Goal: Information Seeking & Learning: Learn about a topic

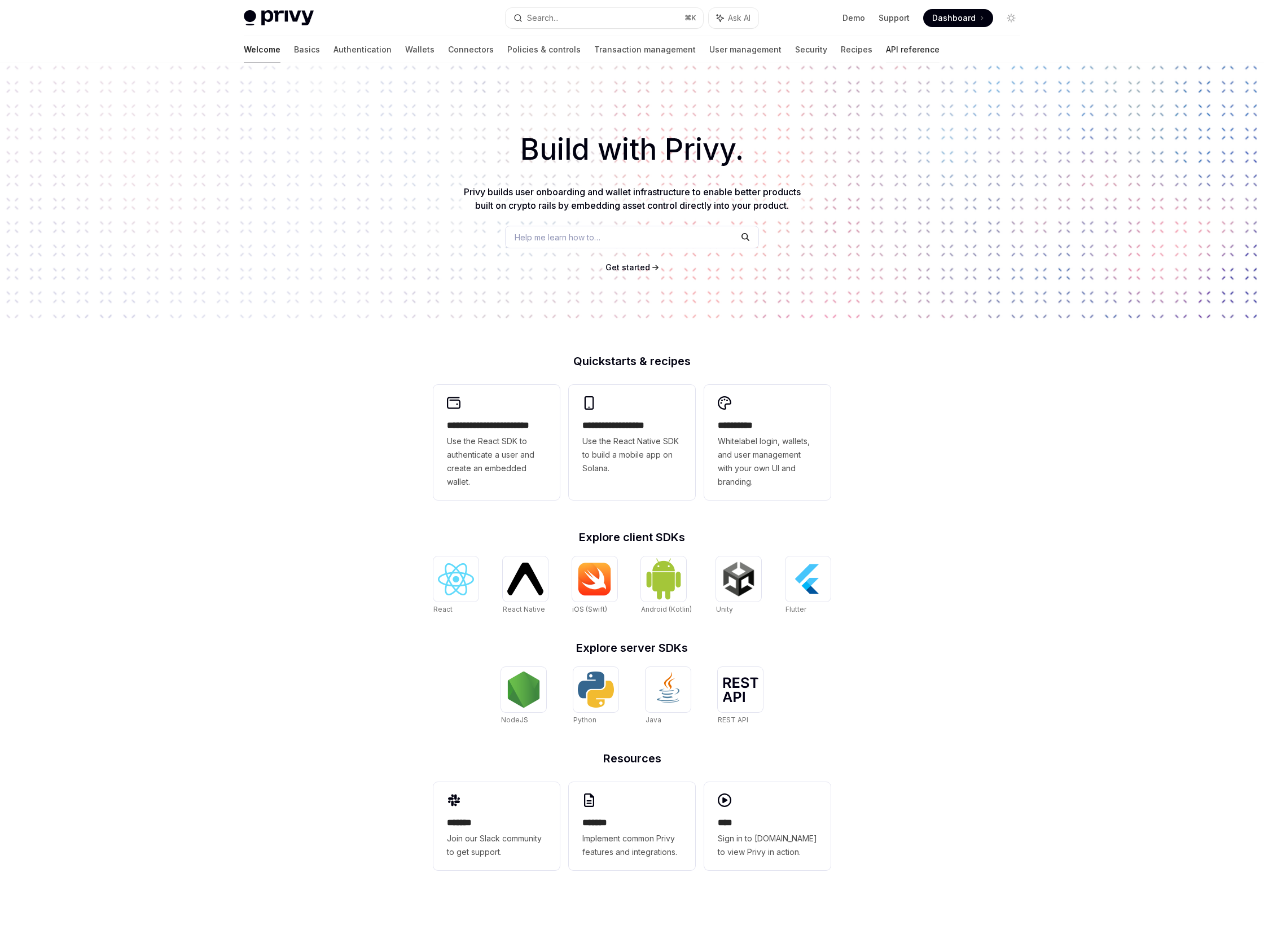
click at [886, 44] on link "API reference" at bounding box center [912, 49] width 53 height 27
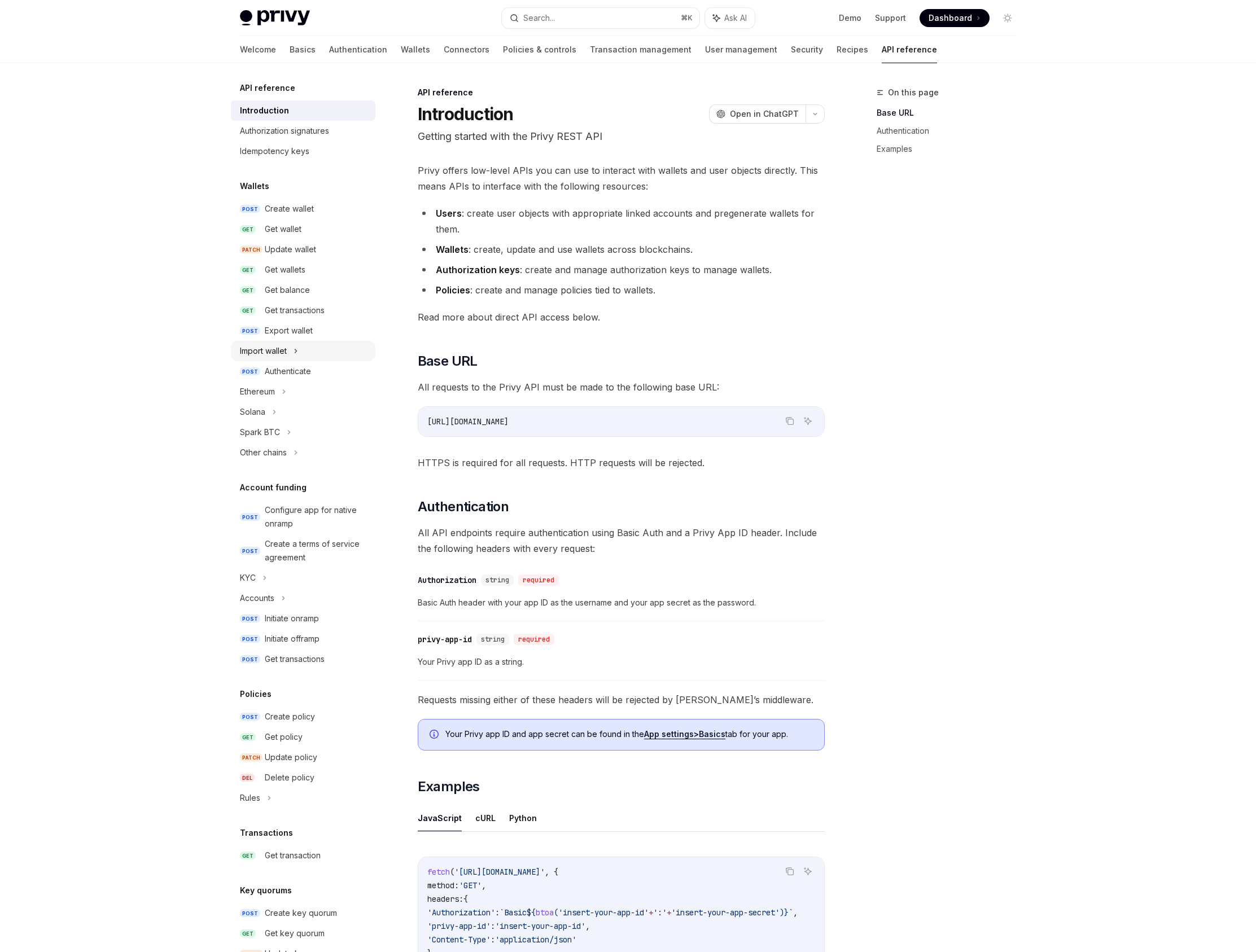
click at [309, 342] on div "Import wallet" at bounding box center [303, 351] width 144 height 21
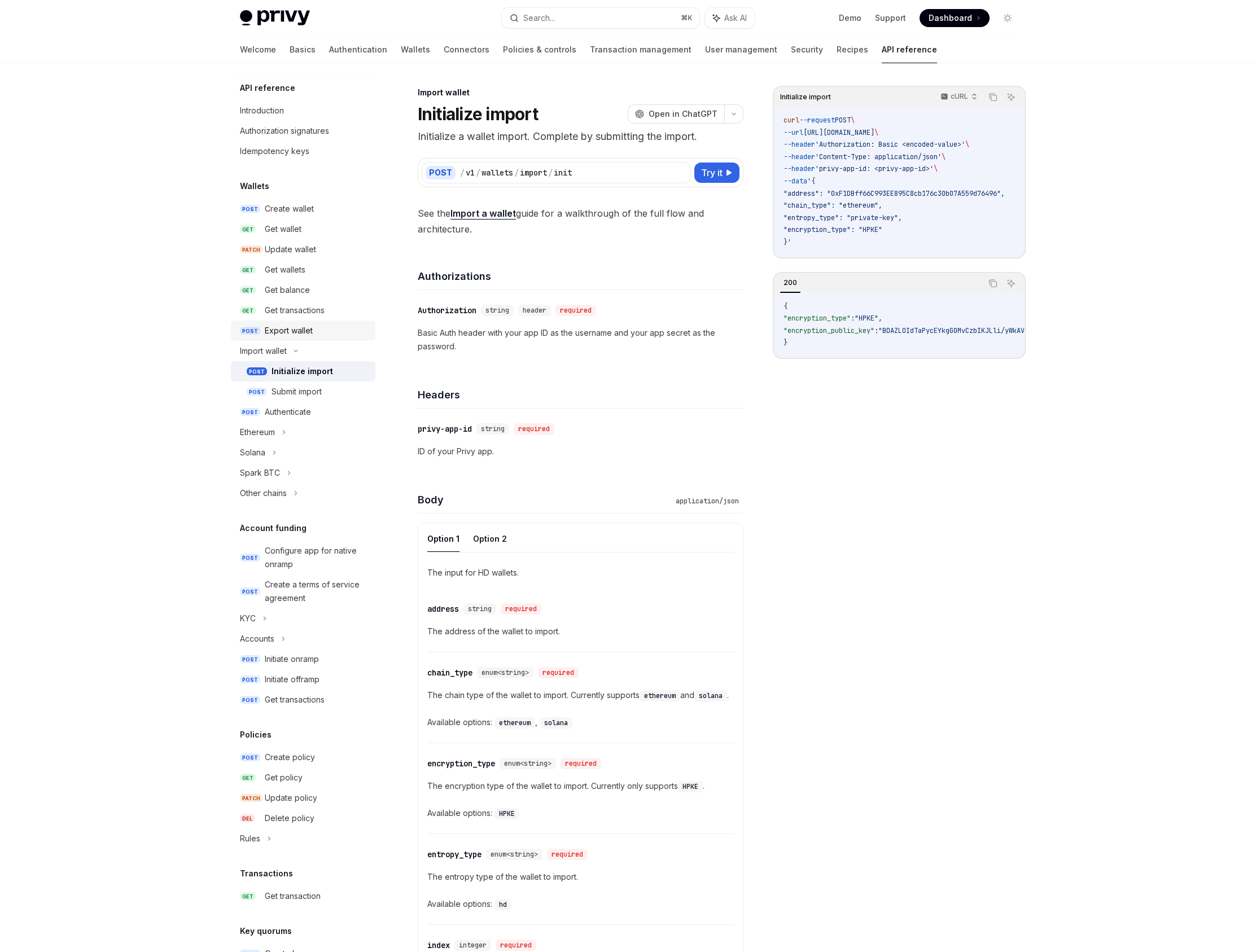
click at [309, 335] on div "Export wallet" at bounding box center [288, 331] width 48 height 13
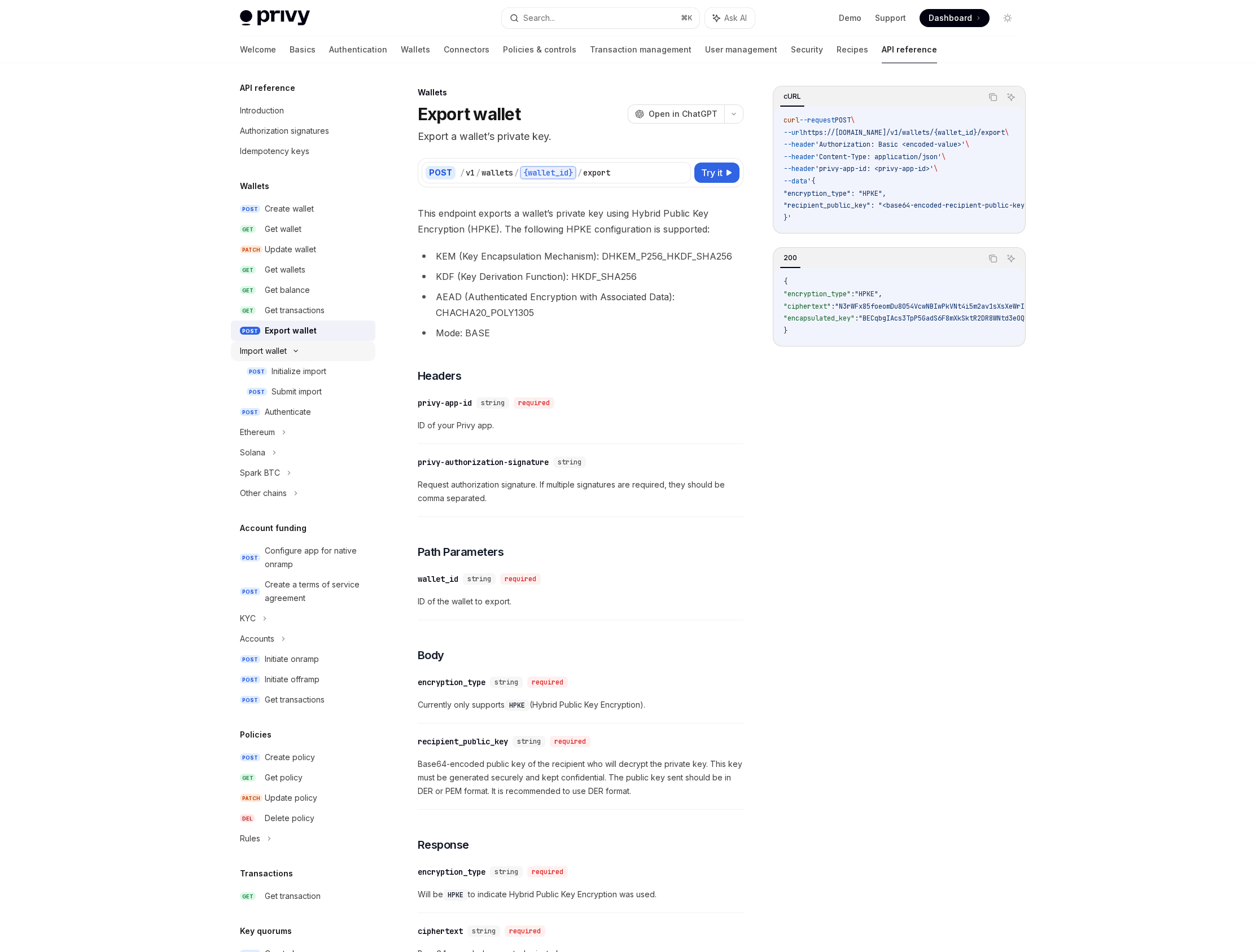
click at [307, 344] on div "Import wallet" at bounding box center [303, 351] width 144 height 21
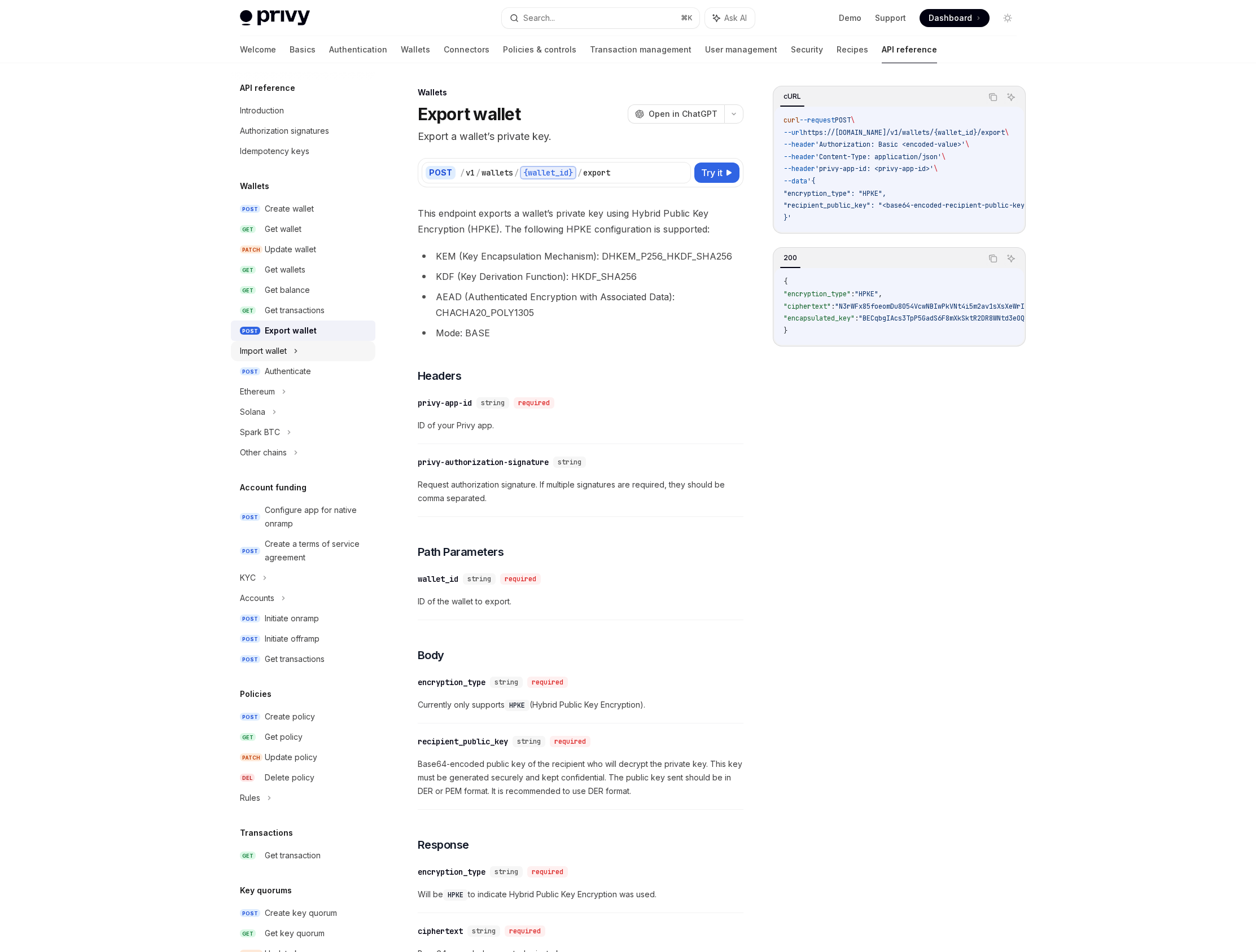
click at [306, 350] on div "Import wallet" at bounding box center [303, 351] width 144 height 21
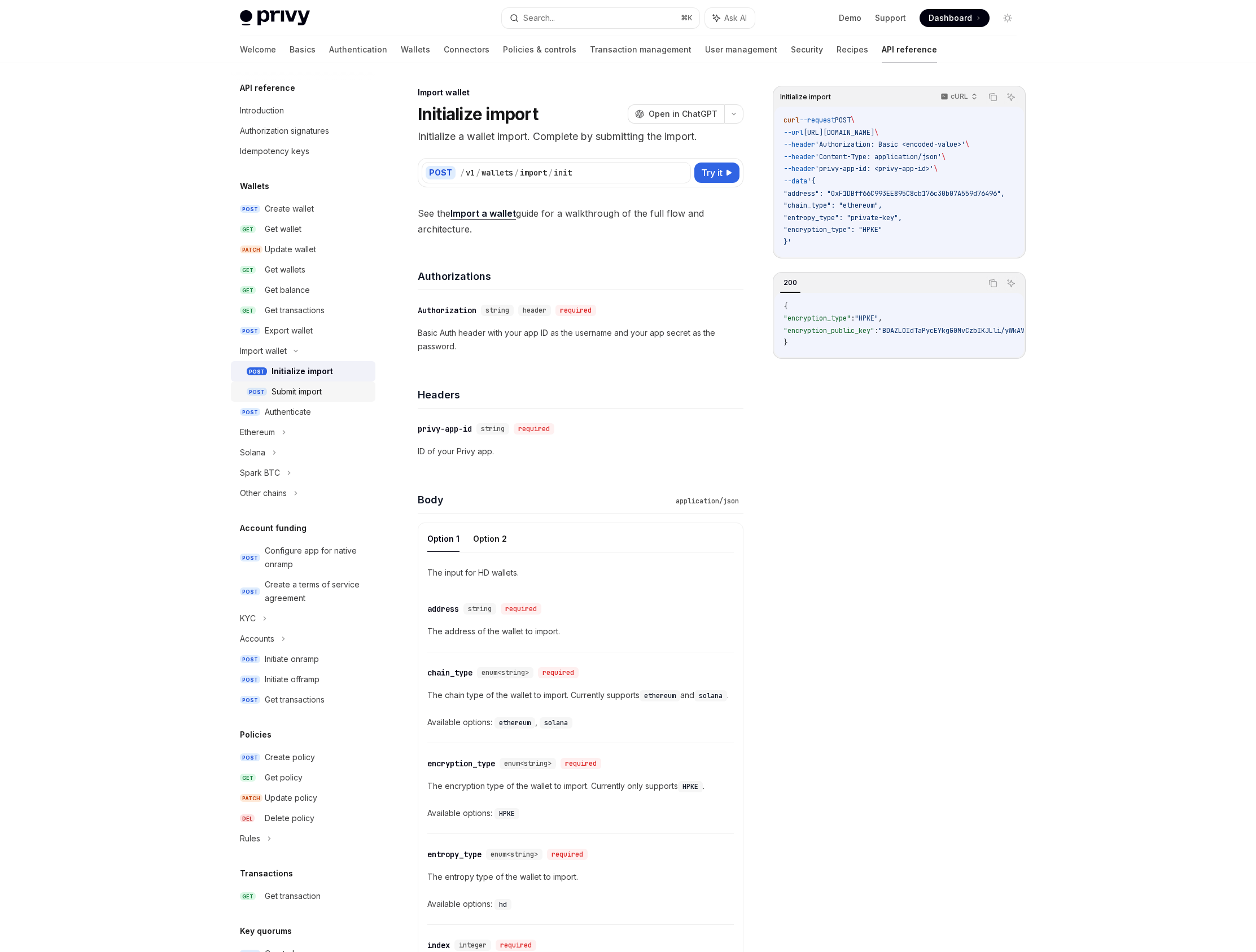
click at [303, 395] on div "Submit import" at bounding box center [296, 391] width 51 height 13
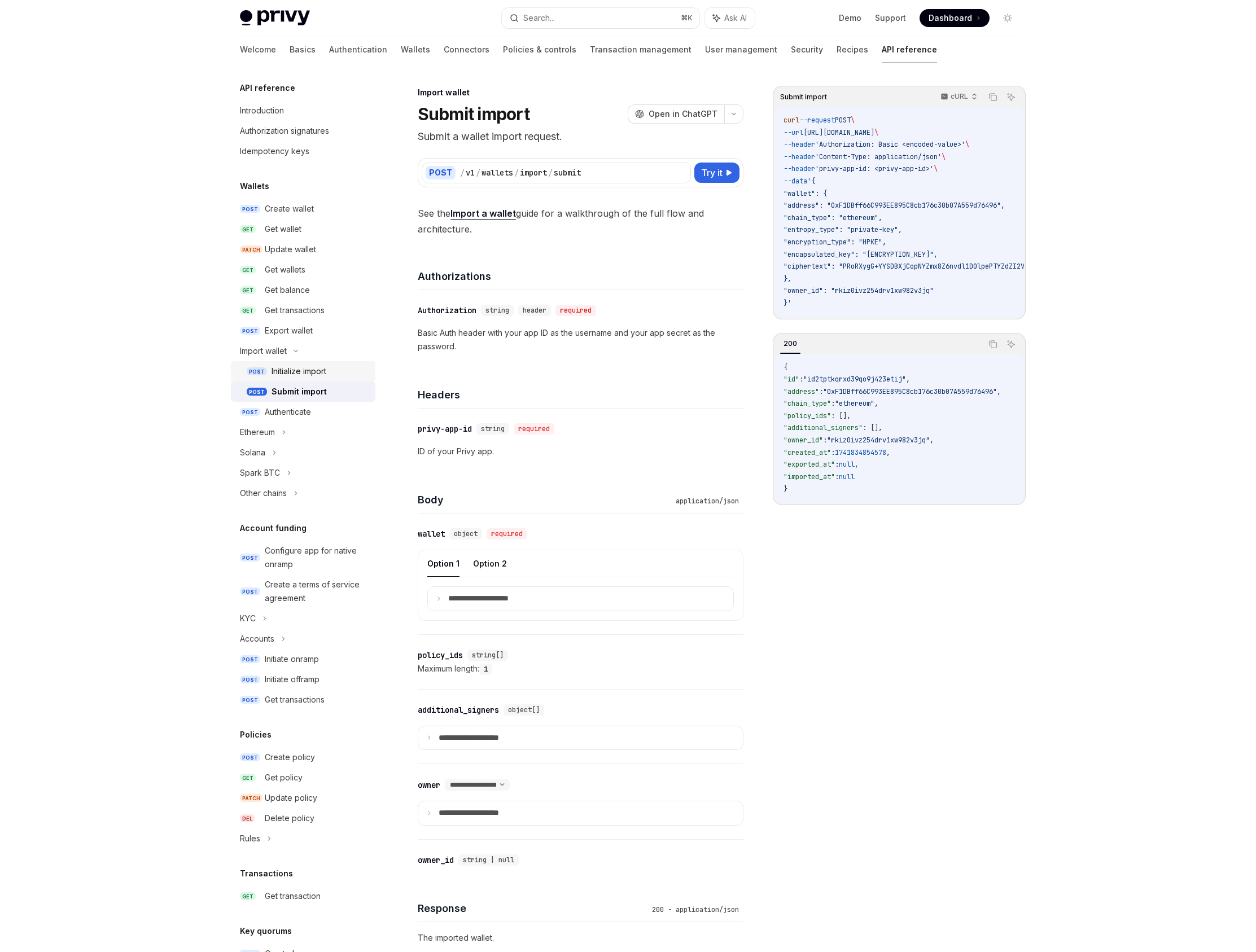
click at [306, 380] on link "POST Initialize import" at bounding box center [303, 372] width 144 height 21
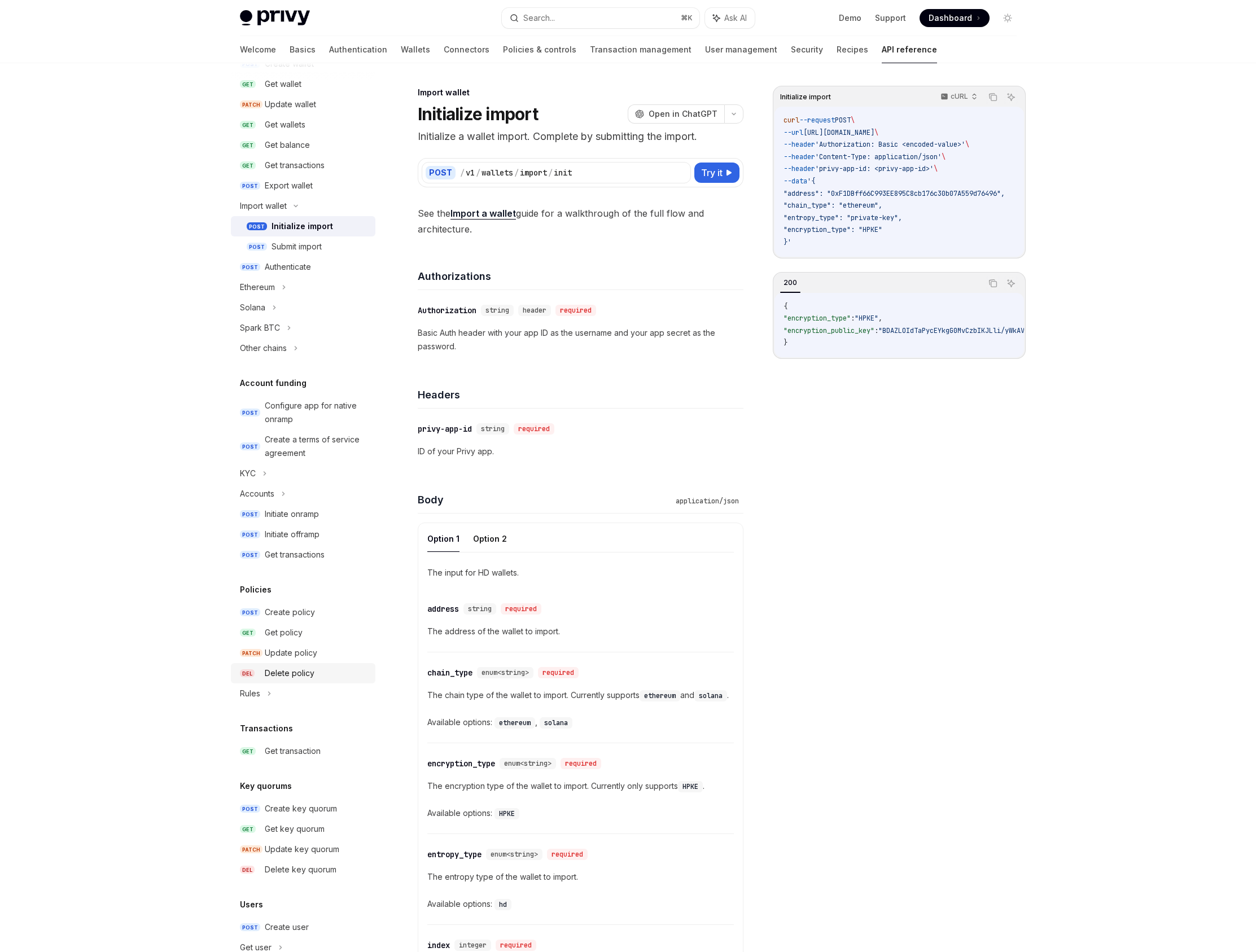
scroll to position [254, 0]
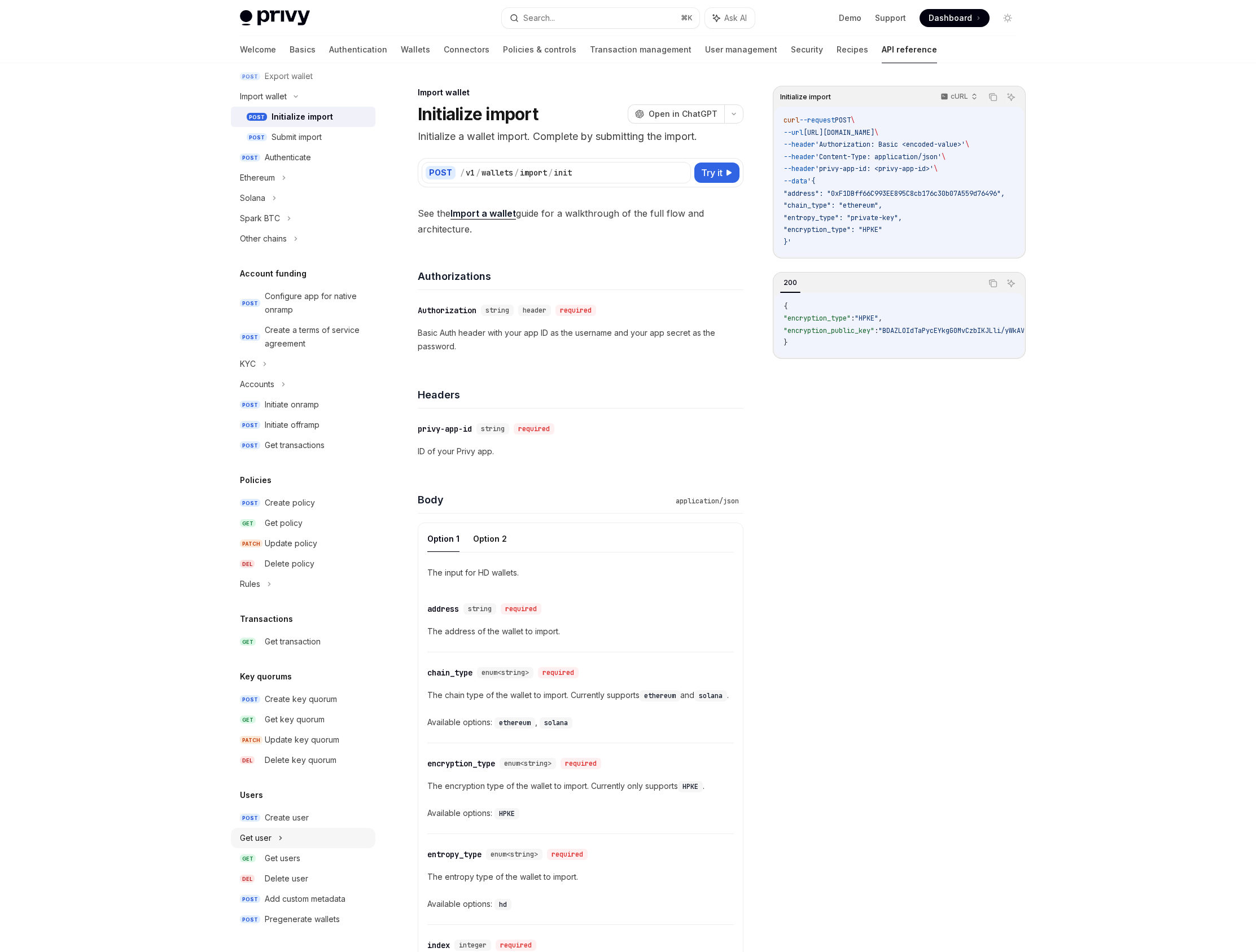
click at [290, 841] on div "Get user" at bounding box center [303, 838] width 144 height 21
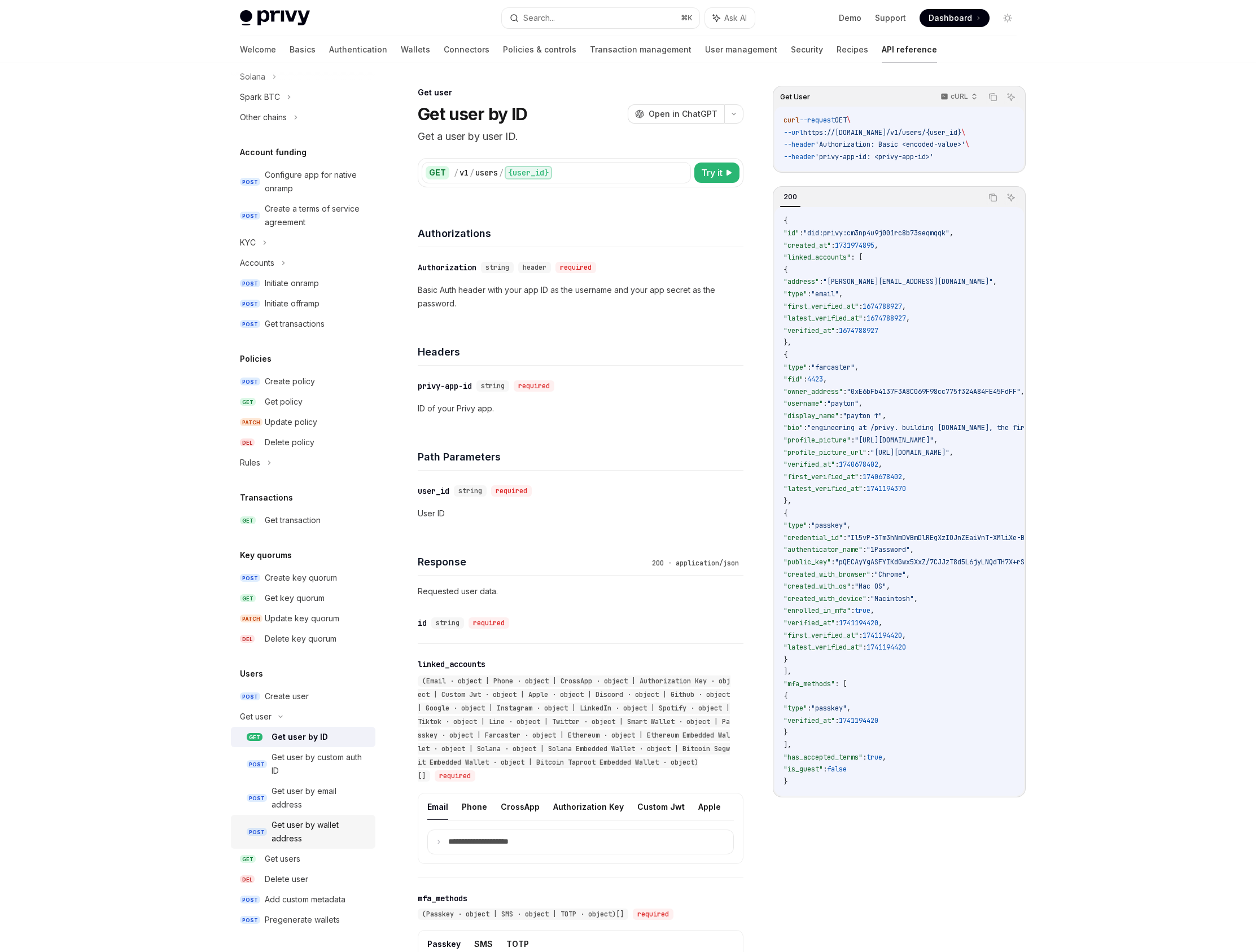
scroll to position [377, 0]
click at [330, 769] on div "Get user by custom auth ID" at bounding box center [319, 764] width 97 height 27
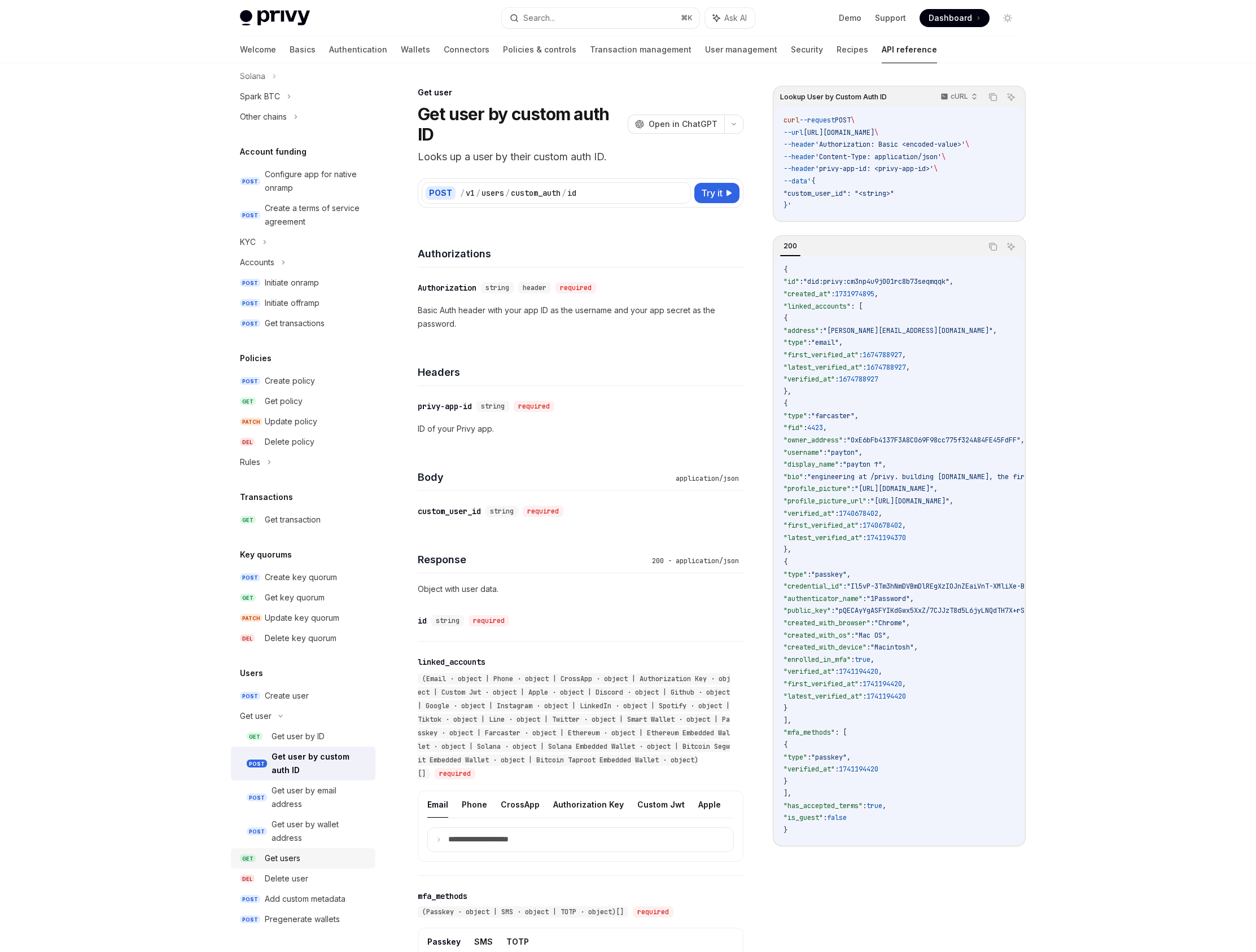
click at [331, 863] on div "Get users" at bounding box center [317, 858] width 104 height 13
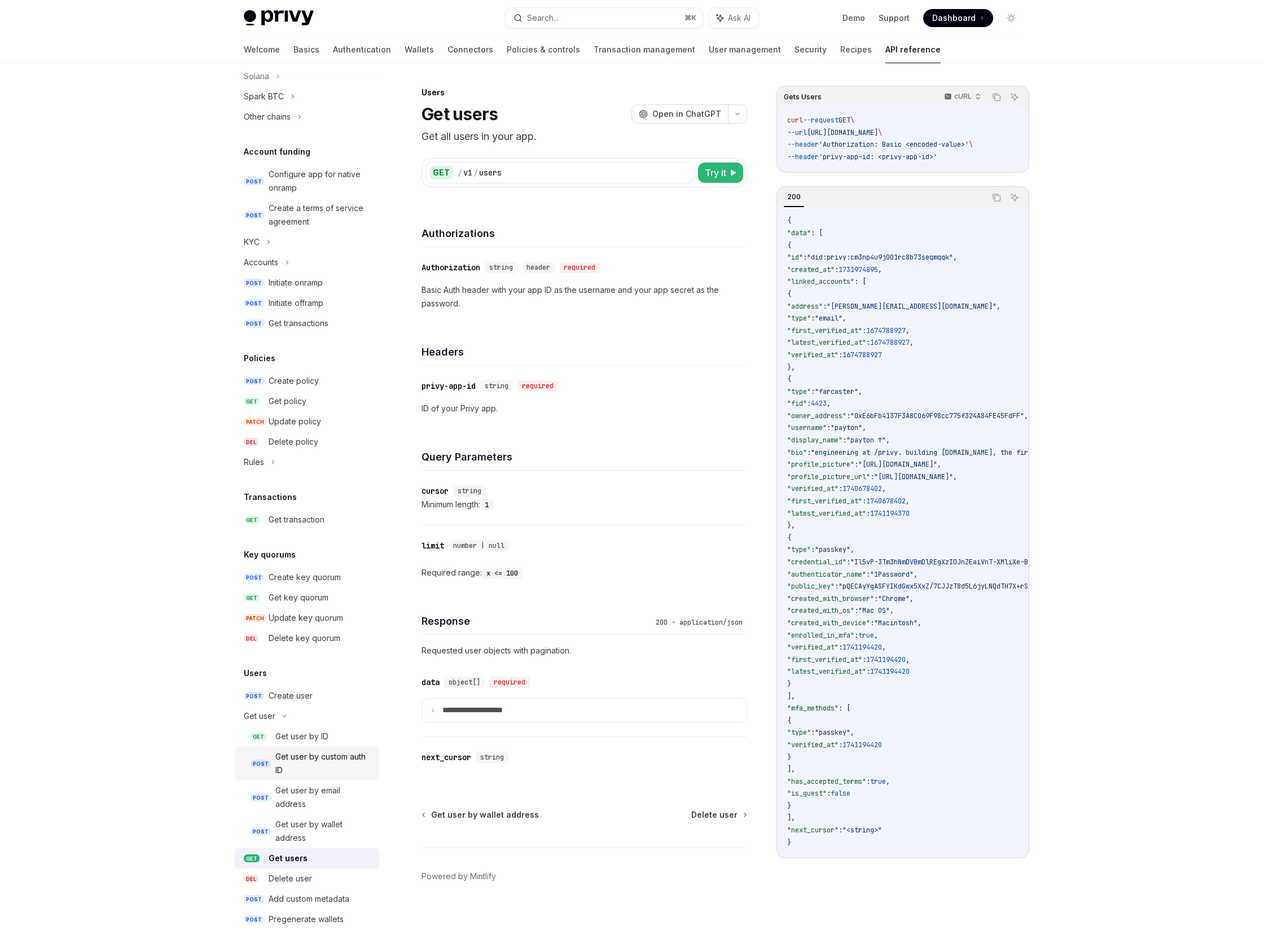
click at [320, 760] on div "Get user by custom auth ID" at bounding box center [324, 764] width 97 height 27
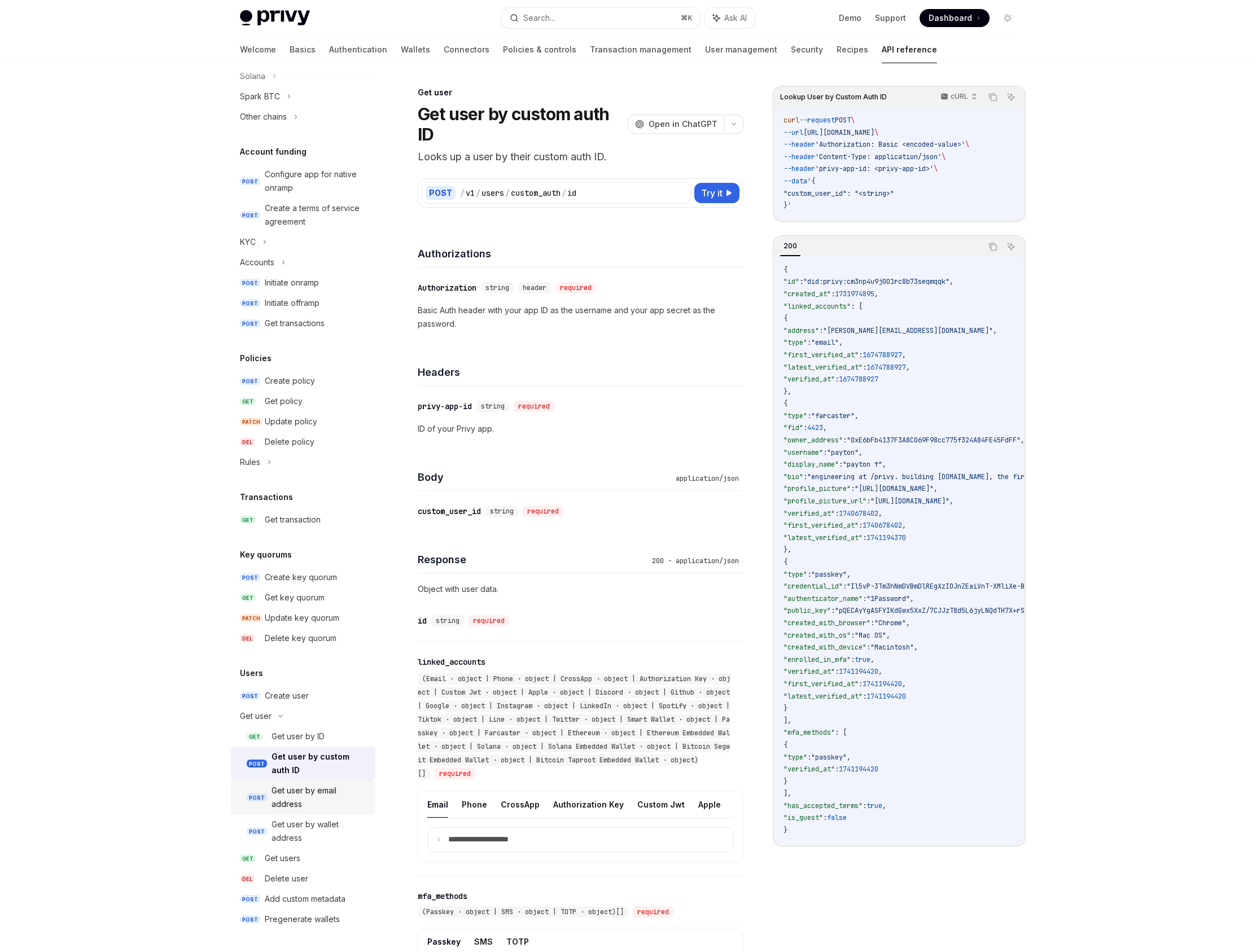
click at [323, 792] on div "Get user by email address" at bounding box center [319, 797] width 97 height 27
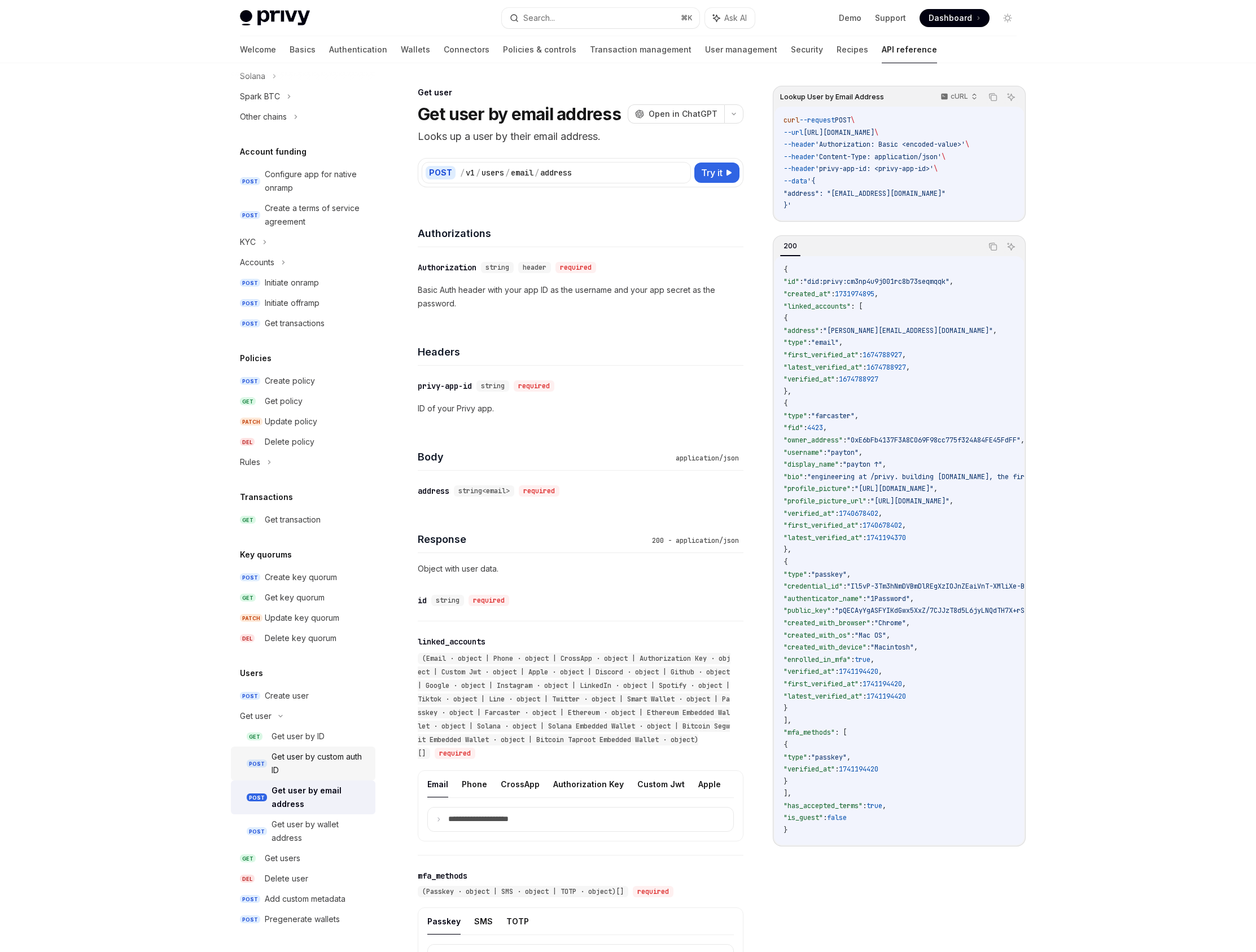
click at [298, 751] on div "Get user by custom auth ID" at bounding box center [319, 764] width 97 height 27
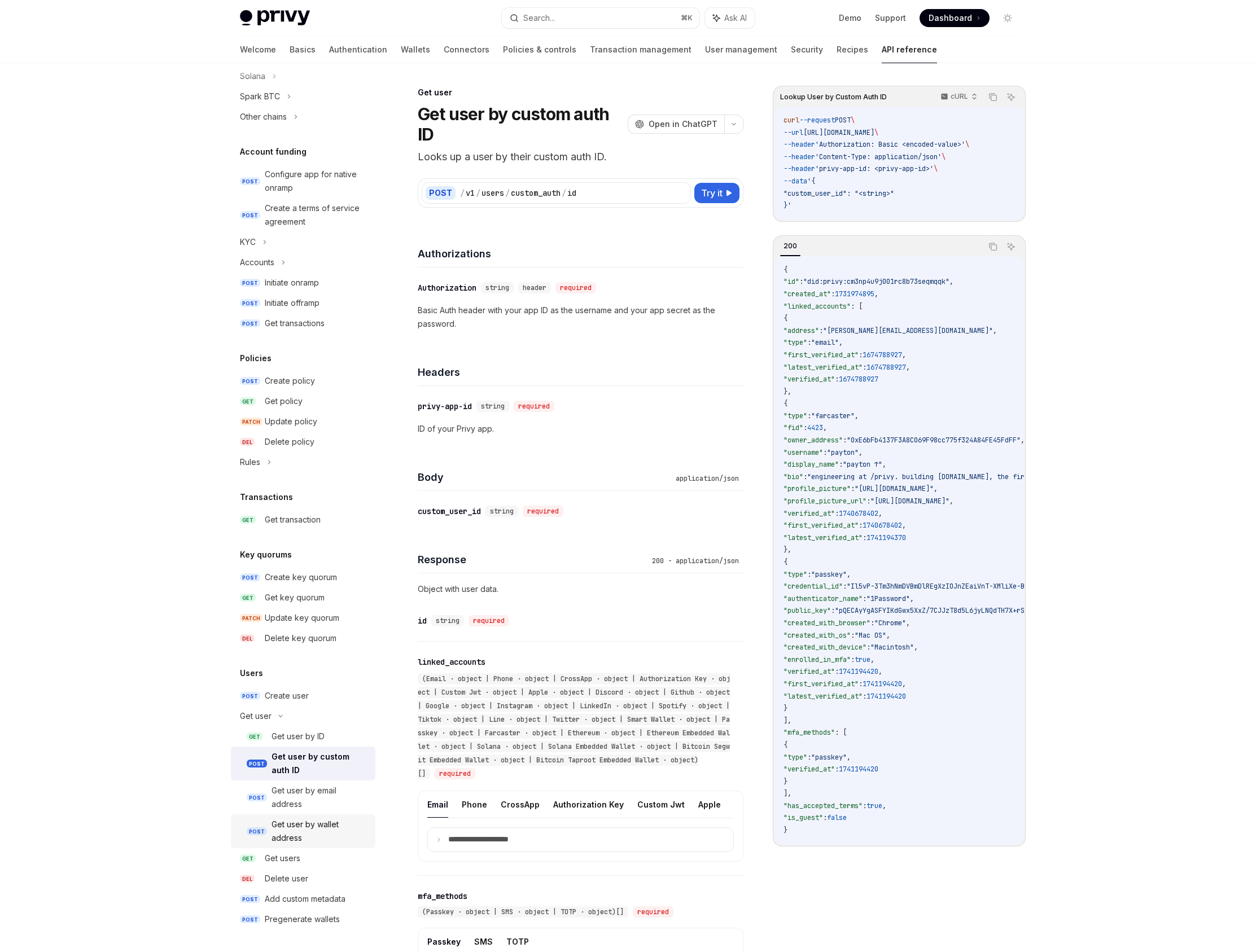
click at [313, 834] on div "Get user by wallet address" at bounding box center [319, 831] width 97 height 27
click at [313, 797] on div "Get user by email address" at bounding box center [319, 797] width 97 height 27
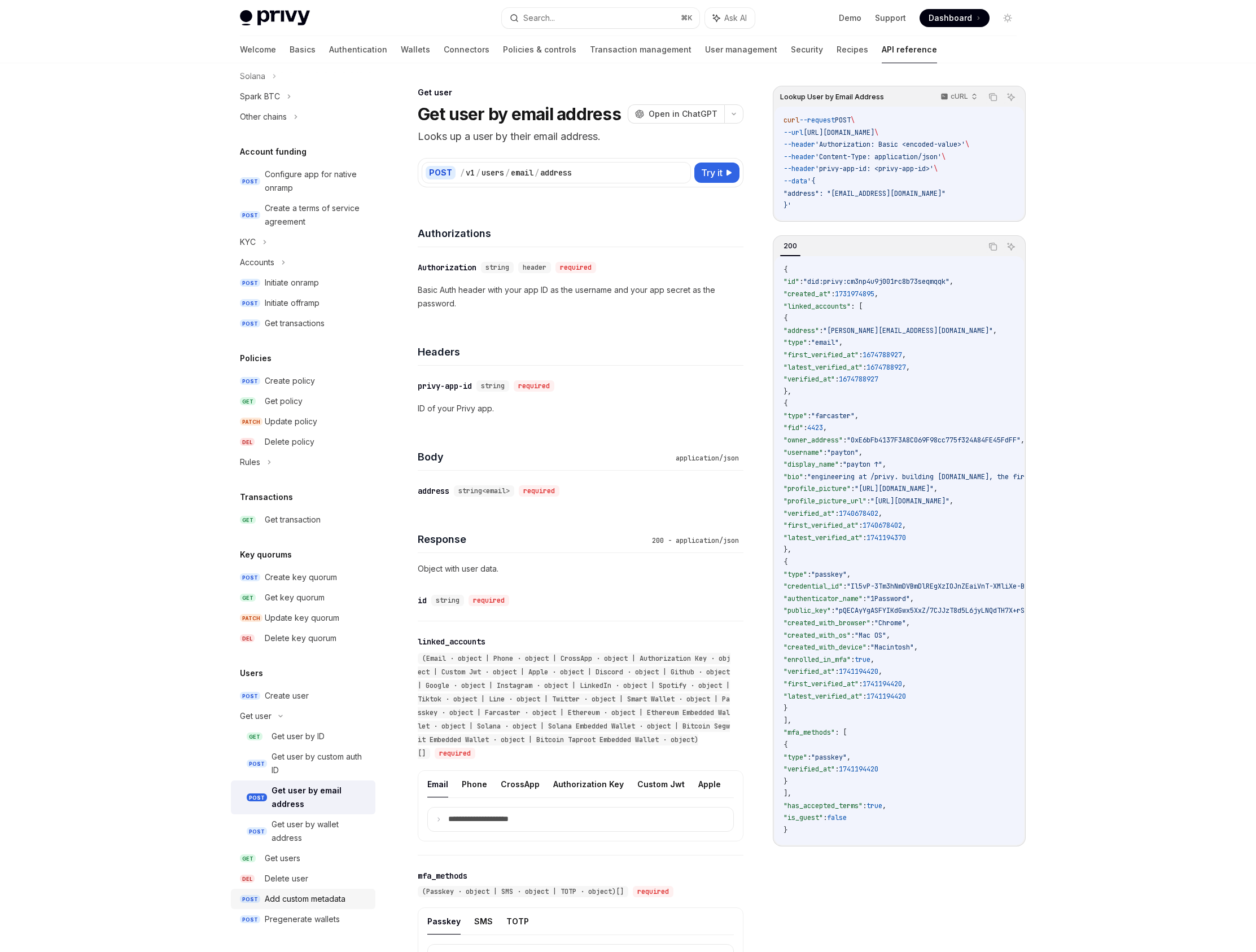
click at [328, 902] on div "Add custom metadata" at bounding box center [305, 899] width 81 height 13
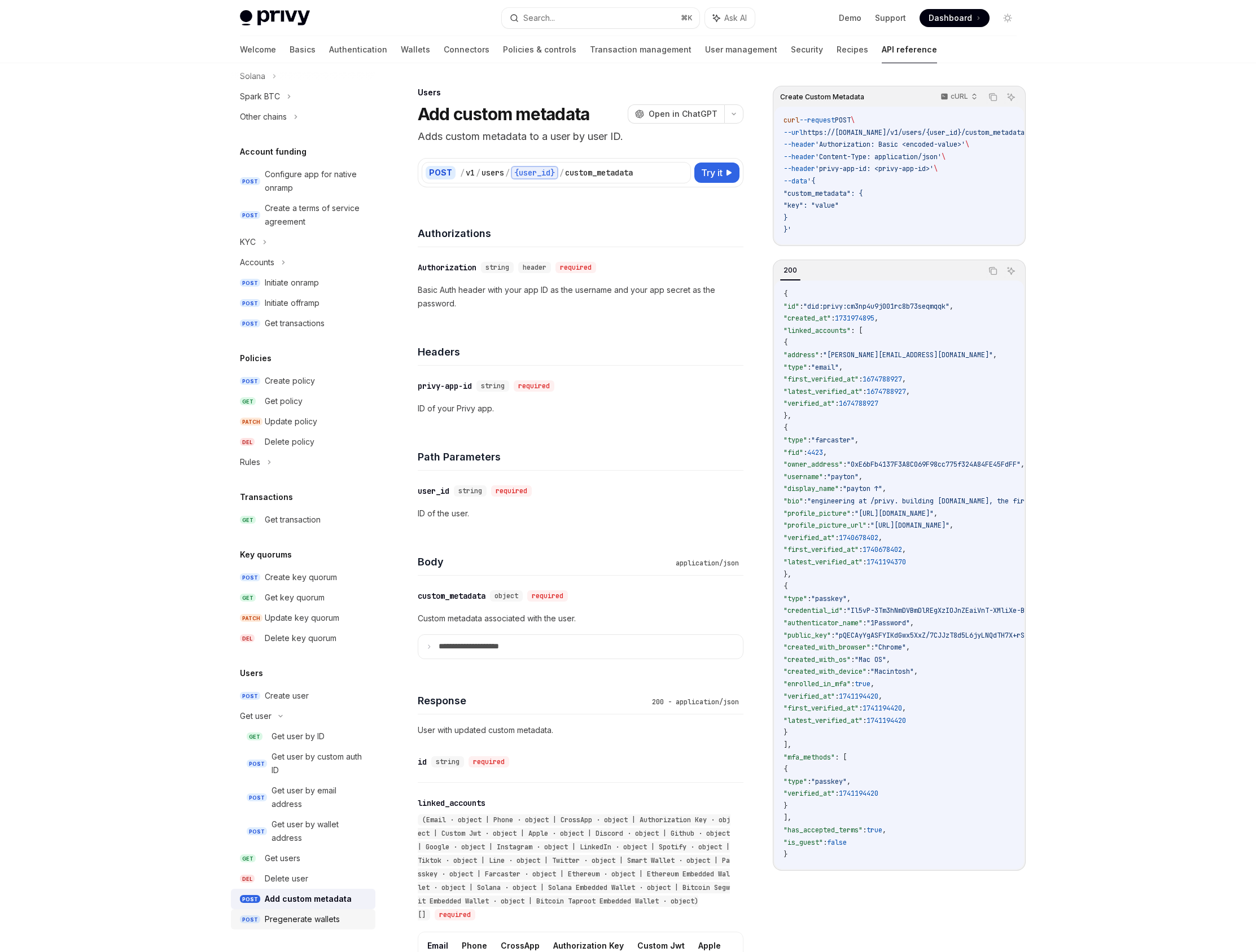
click at [328, 920] on div "Pregenerate wallets" at bounding box center [302, 919] width 75 height 13
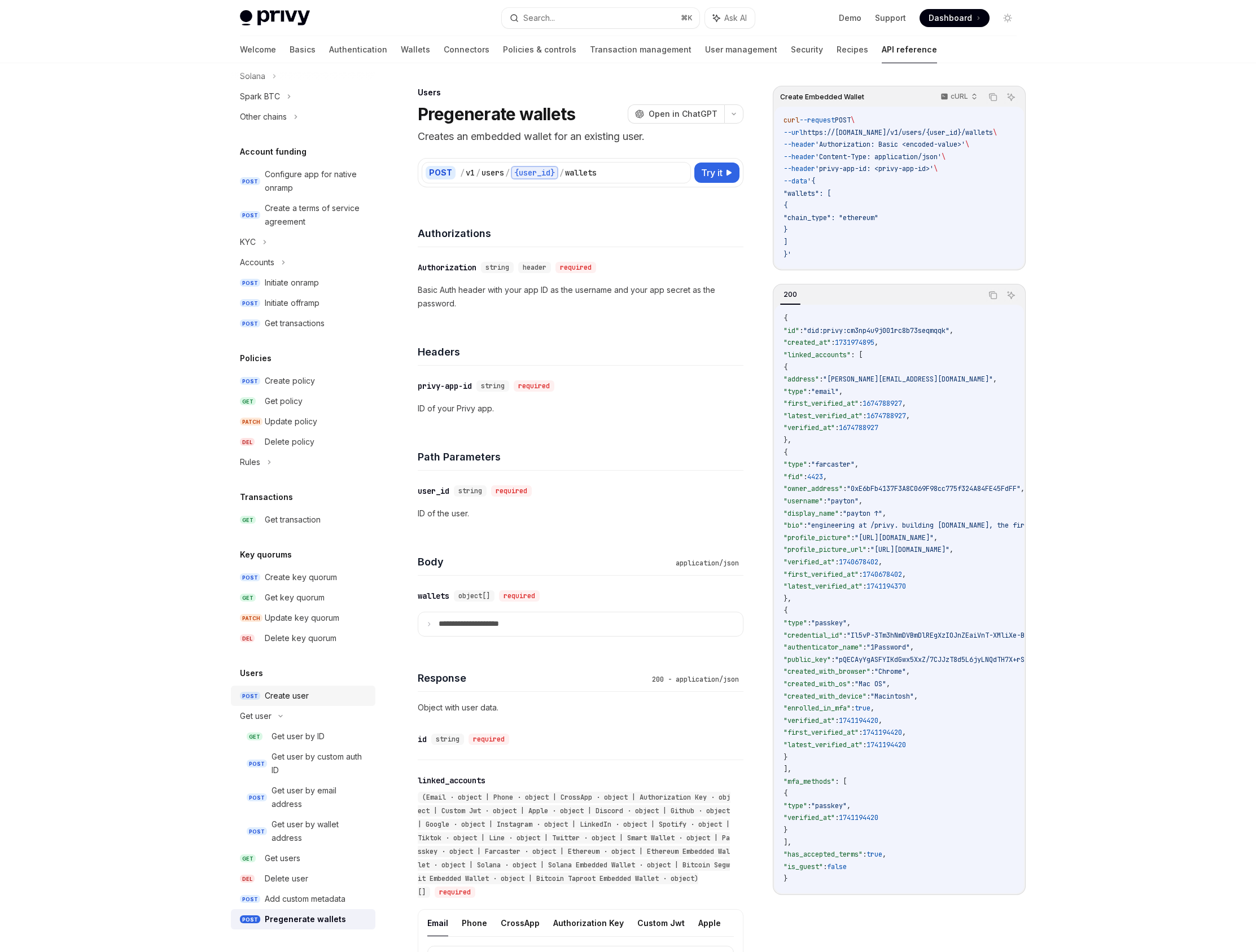
click at [325, 702] on div "Create user" at bounding box center [317, 695] width 104 height 13
type textarea "*"
